Goal: Task Accomplishment & Management: Complete application form

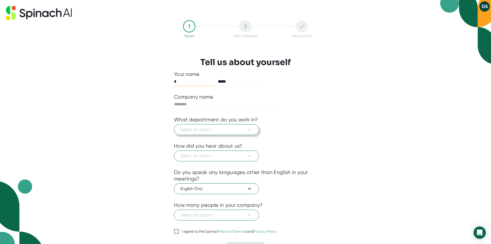
click at [252, 127] on icon at bounding box center [249, 129] width 6 height 6
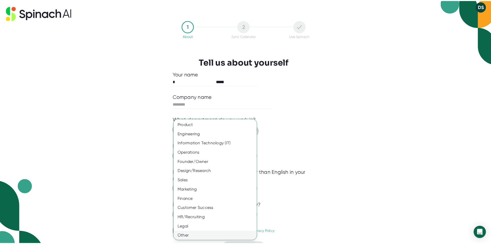
scroll to position [1, 0]
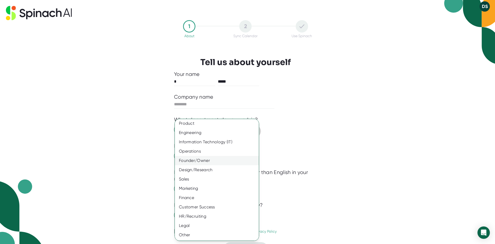
click at [202, 158] on div "Founder/Owner" at bounding box center [219, 160] width 88 height 9
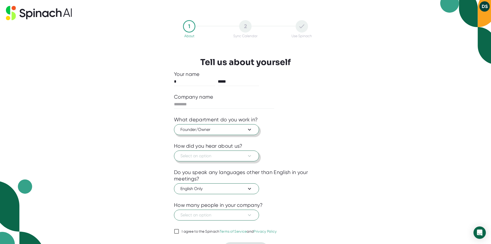
click at [217, 154] on span "Select an option" at bounding box center [216, 156] width 72 height 6
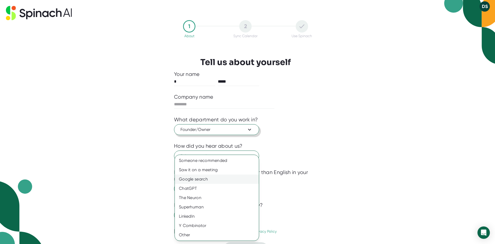
click at [198, 178] on div "Google search" at bounding box center [217, 178] width 84 height 9
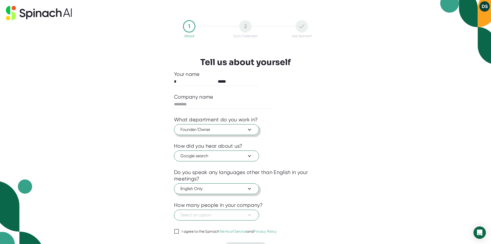
click at [234, 186] on span "English Only" at bounding box center [216, 188] width 72 height 6
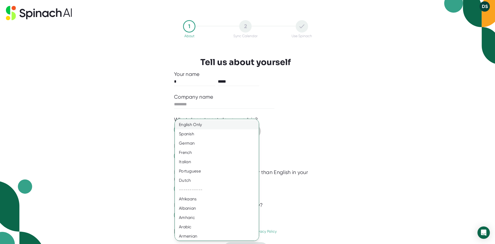
drag, startPoint x: 203, startPoint y: 122, endPoint x: 210, endPoint y: 122, distance: 6.4
click at [205, 122] on div "English Only" at bounding box center [219, 124] width 88 height 9
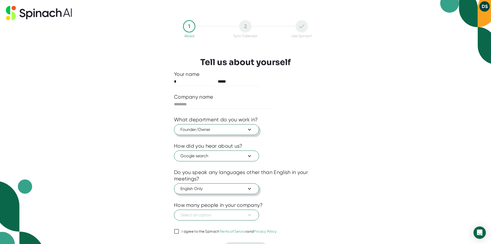
scroll to position [13, 0]
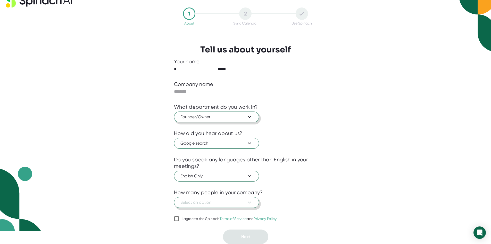
click at [245, 198] on button "Select an option" at bounding box center [216, 202] width 85 height 11
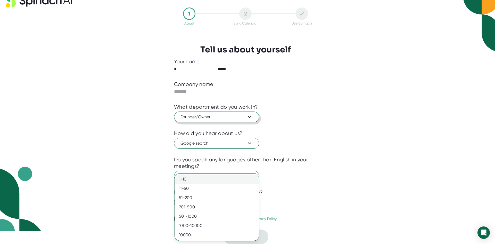
click at [183, 177] on div "1-10" at bounding box center [217, 178] width 84 height 9
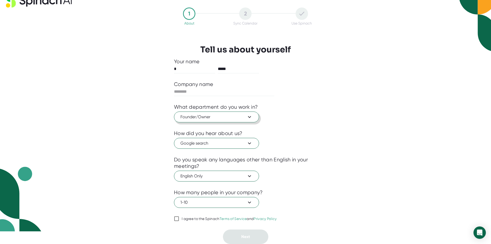
click at [176, 217] on input "I agree to the Spinach Terms of Service and Privacy Policy" at bounding box center [176, 218] width 5 height 6
checkbox input "true"
click at [194, 90] on input "text" at bounding box center [224, 91] width 100 height 8
type input "****"
click at [252, 235] on button "Next" at bounding box center [245, 236] width 45 height 14
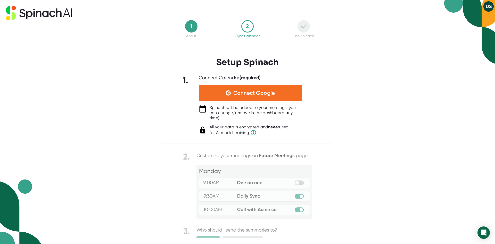
scroll to position [33, 0]
